Goal: Task Accomplishment & Management: Use online tool/utility

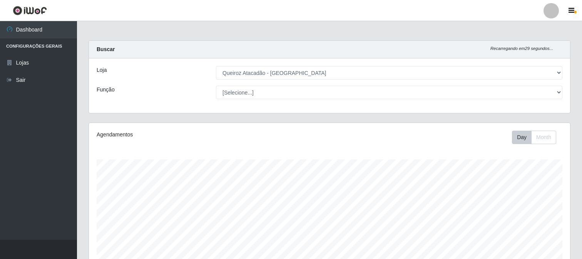
select select "464"
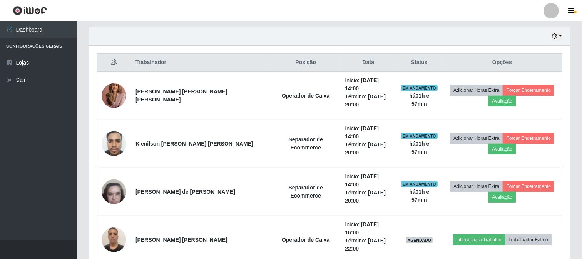
scroll to position [214, 0]
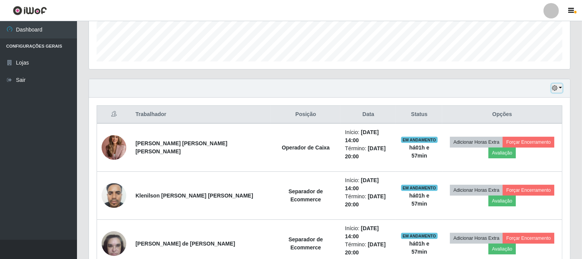
click at [560, 90] on button "button" at bounding box center [557, 88] width 11 height 9
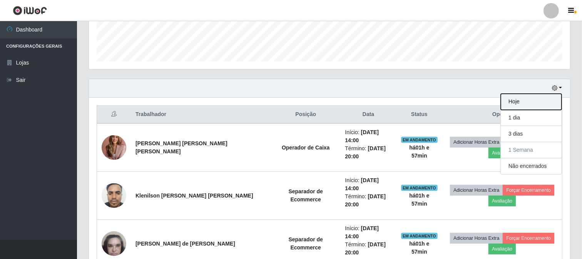
click at [524, 102] on button "Hoje" at bounding box center [531, 102] width 61 height 16
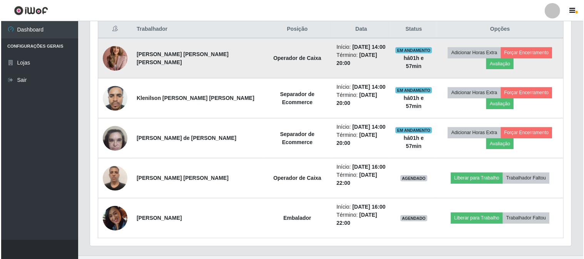
scroll to position [314, 0]
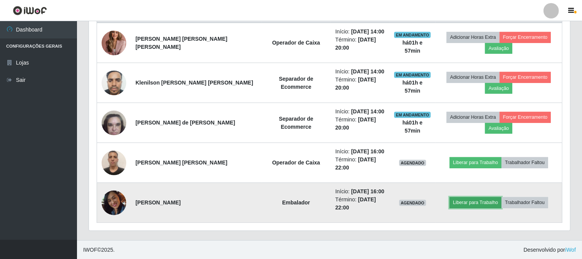
click at [473, 201] on button "Liberar para Trabalho" at bounding box center [476, 202] width 52 height 11
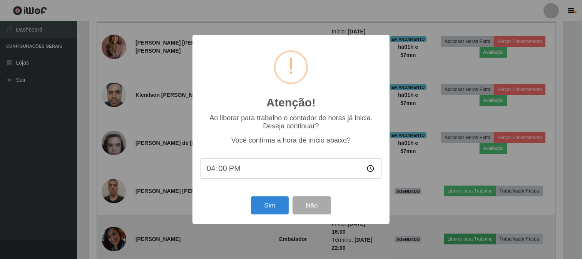
scroll to position [159, 476]
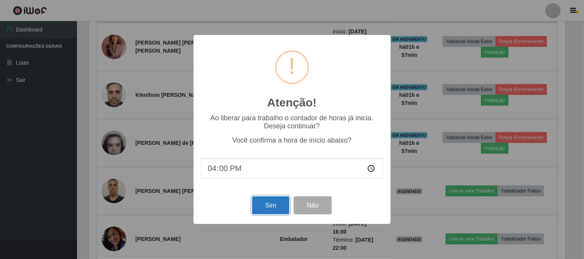
click at [272, 203] on button "Sim" at bounding box center [270, 206] width 37 height 18
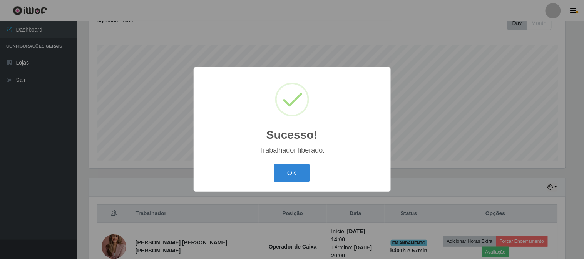
click at [284, 155] on div "Sucesso! × Trabalhador liberado. OK Cancel" at bounding box center [292, 129] width 197 height 125
click at [284, 160] on div "Sucesso! × Trabalhador liberado. OK Cancel" at bounding box center [292, 129] width 197 height 125
click at [284, 168] on button "OK" at bounding box center [292, 173] width 36 height 18
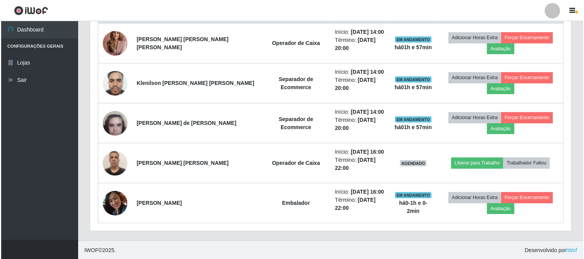
scroll to position [314, 0]
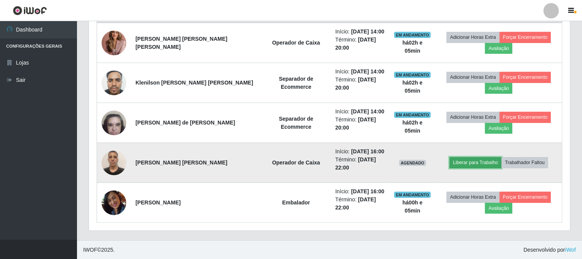
click at [457, 166] on button "Liberar para Trabalho" at bounding box center [476, 162] width 52 height 11
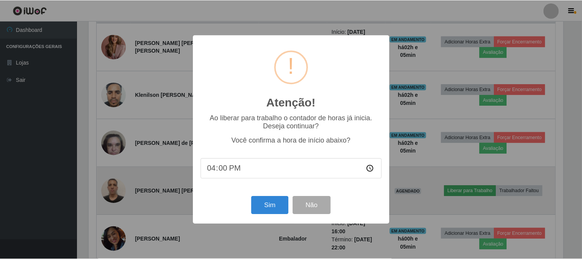
scroll to position [159, 476]
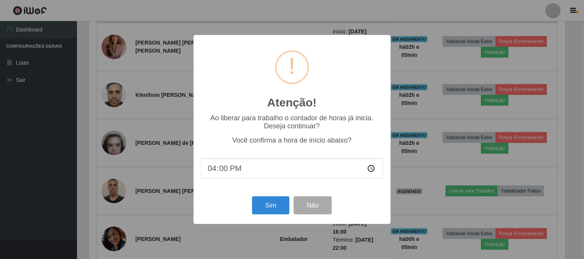
click at [262, 174] on input "16:00" at bounding box center [292, 169] width 182 height 20
drag, startPoint x: 241, startPoint y: 164, endPoint x: 229, endPoint y: 174, distance: 15.3
click at [238, 167] on input "16:00" at bounding box center [292, 169] width 182 height 20
click at [228, 174] on input "16:00" at bounding box center [292, 169] width 182 height 20
click at [221, 171] on input "16:00" at bounding box center [292, 169] width 182 height 20
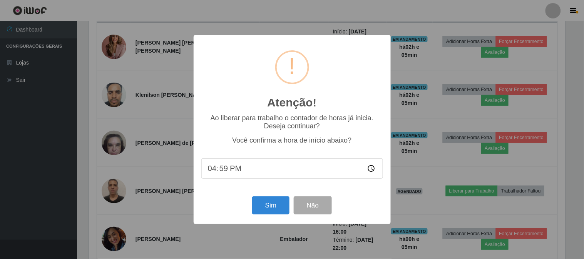
type input "16:05"
click at [269, 209] on button "Sim" at bounding box center [270, 206] width 37 height 18
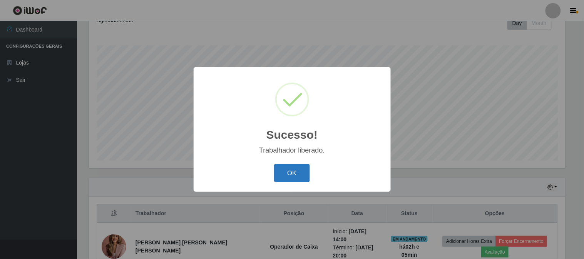
click at [277, 176] on button "OK" at bounding box center [292, 173] width 36 height 18
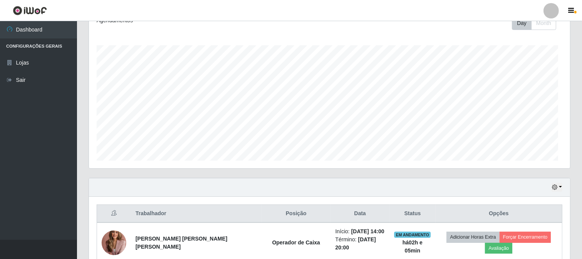
scroll to position [159, 481]
